Goal: Complete application form: Complete application form

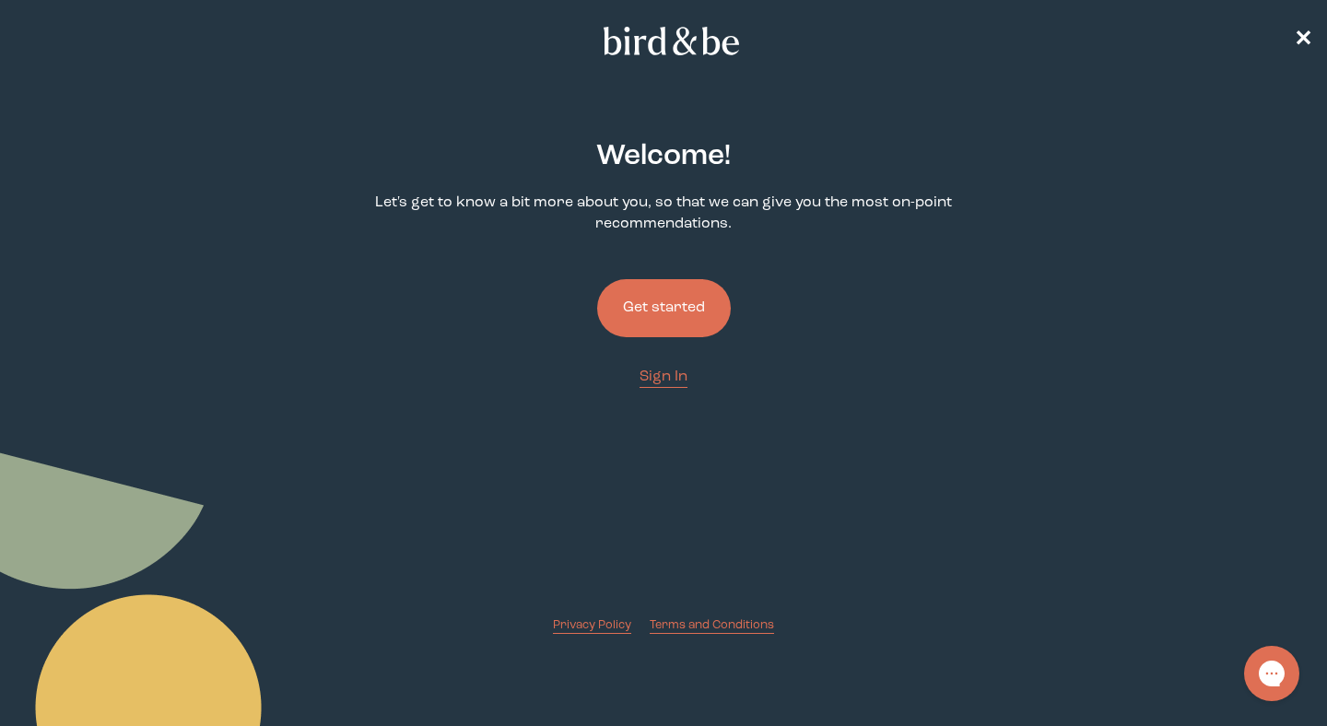
click at [694, 310] on button "Get started" at bounding box center [664, 308] width 134 height 58
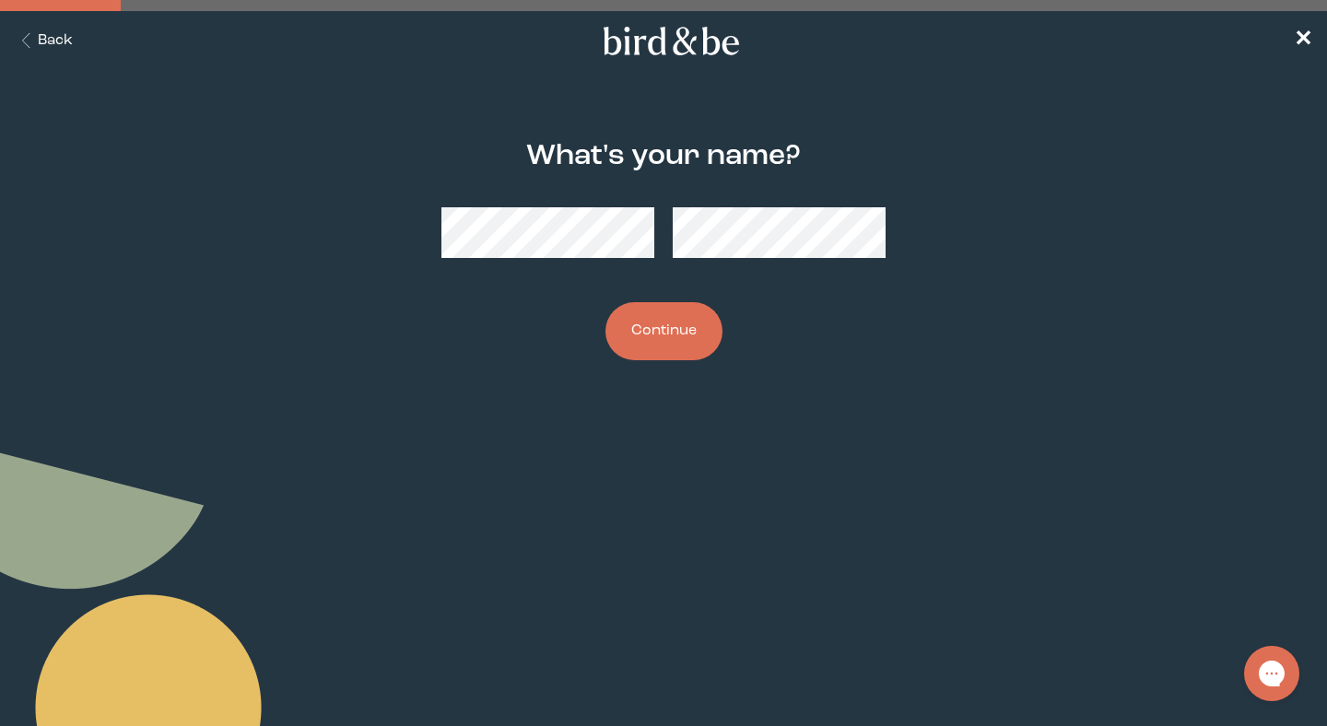
click at [50, 44] on button "Back" at bounding box center [44, 40] width 58 height 21
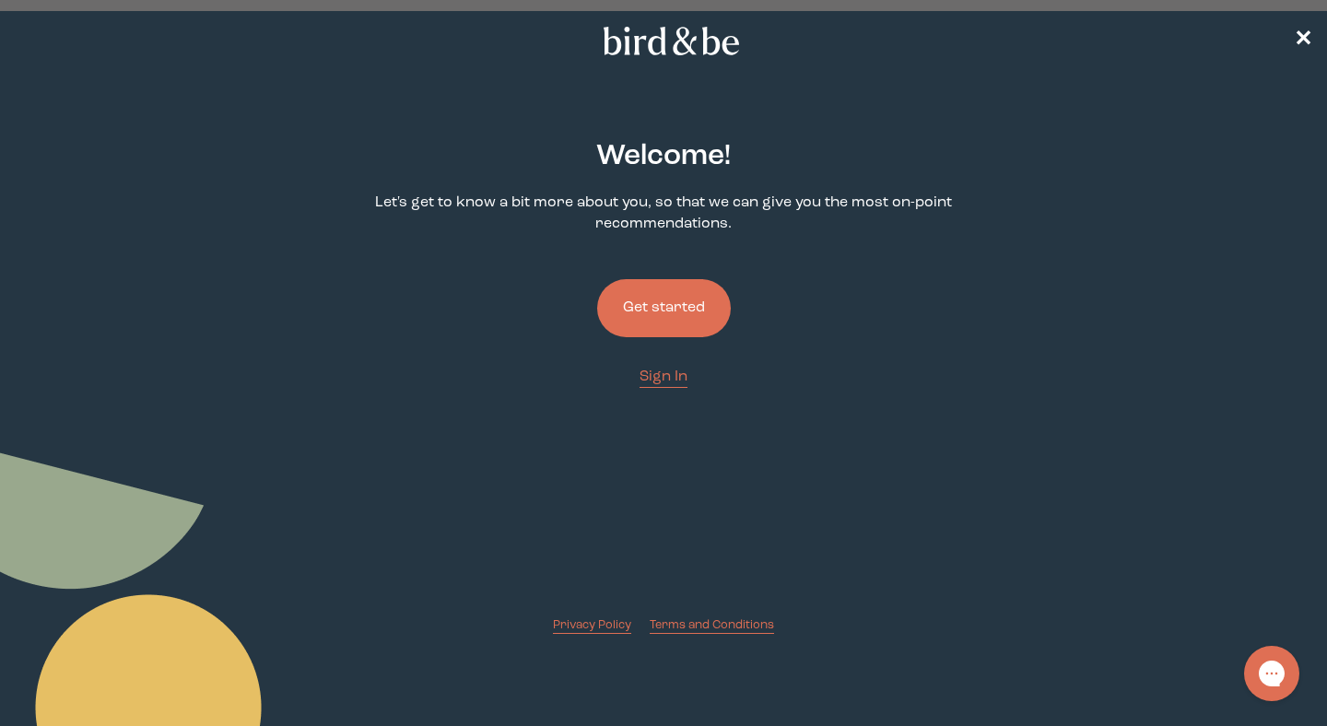
click at [666, 288] on button "Get started" at bounding box center [664, 308] width 134 height 58
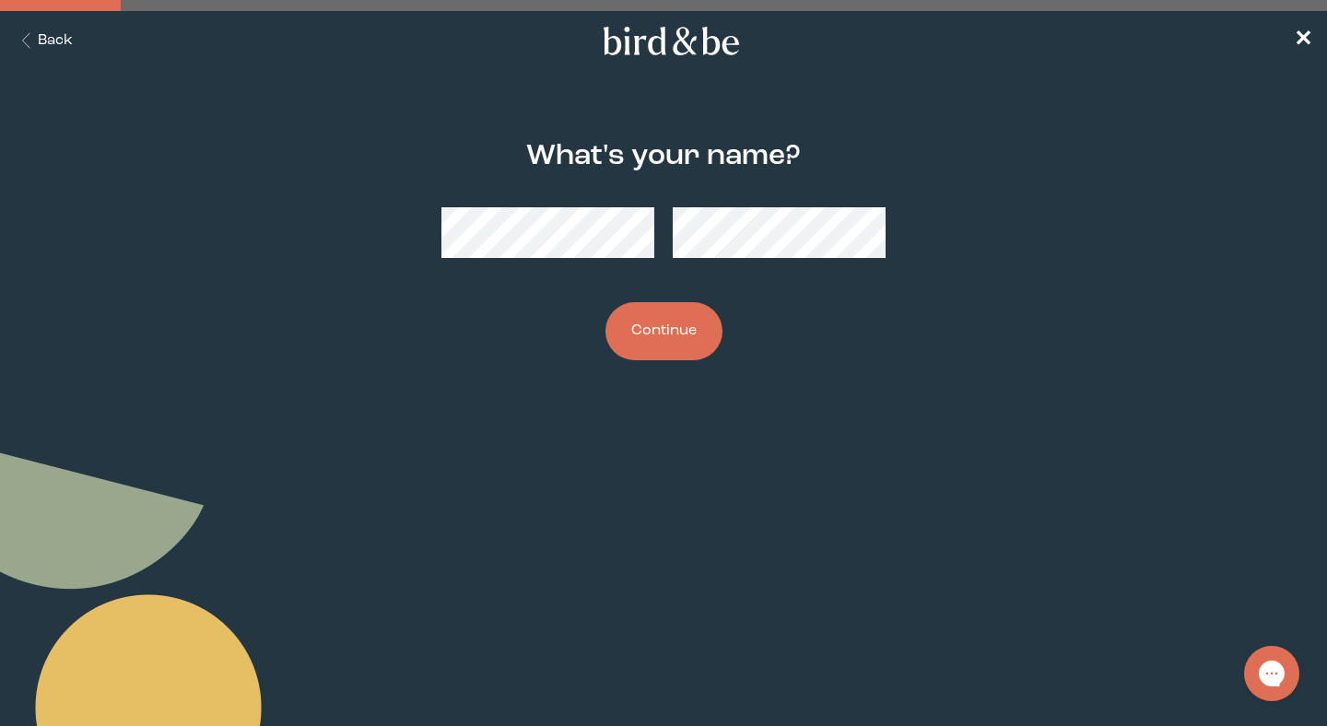
click at [693, 351] on button "Continue" at bounding box center [663, 331] width 117 height 58
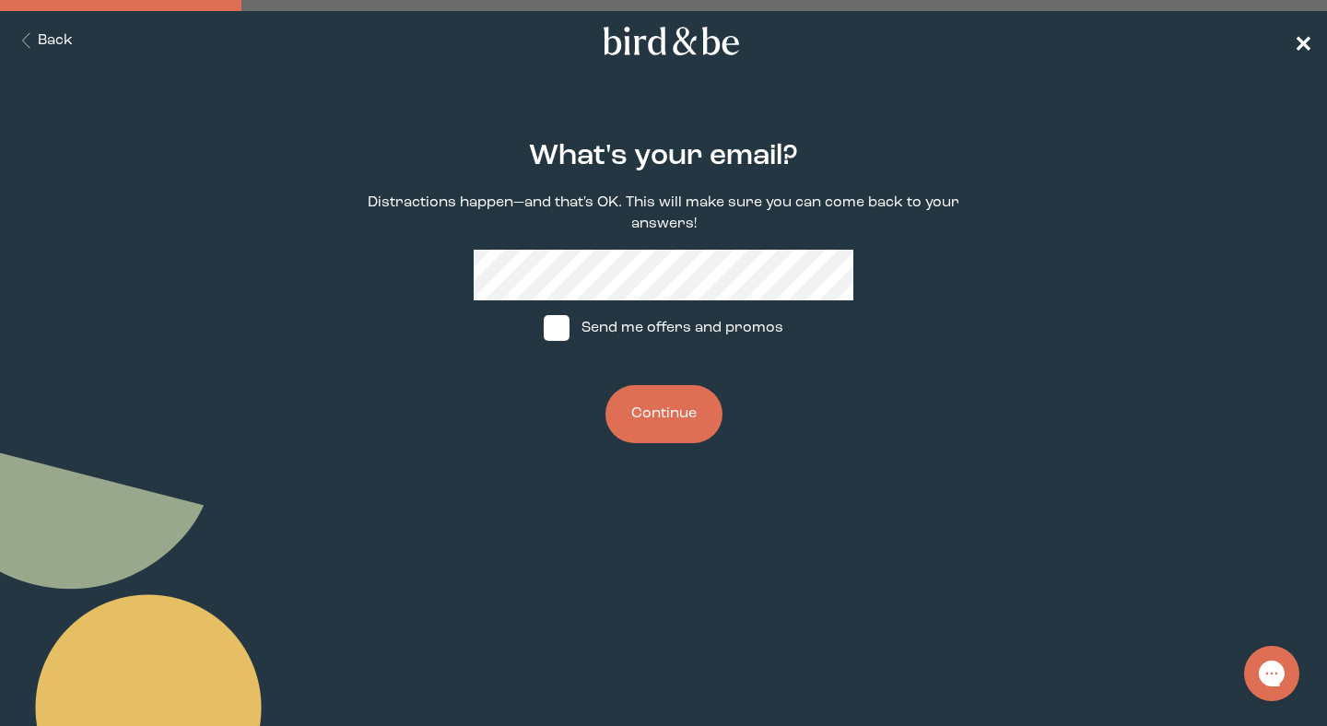
click at [1302, 41] on span "✕" at bounding box center [1302, 41] width 18 height 22
